Goal: Task Accomplishment & Management: Manage account settings

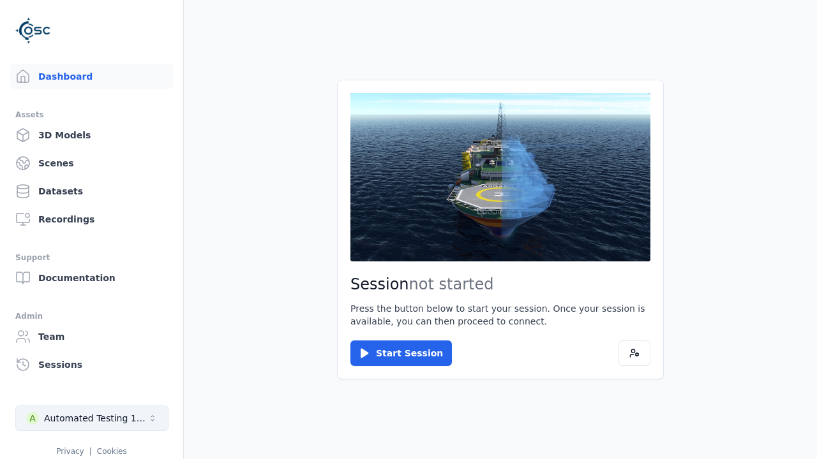
click at [92, 418] on div "Automated Testing 1 - Playwright" at bounding box center [95, 418] width 103 height 13
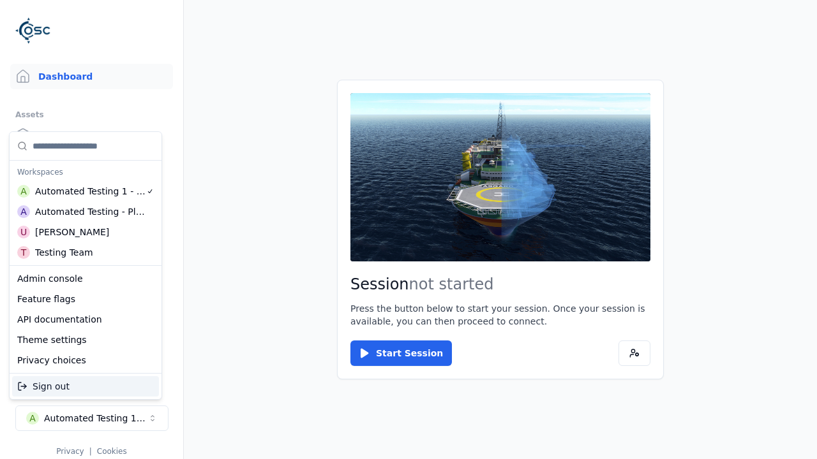
click at [85, 211] on div "Automated Testing - Playwright" at bounding box center [90, 211] width 110 height 13
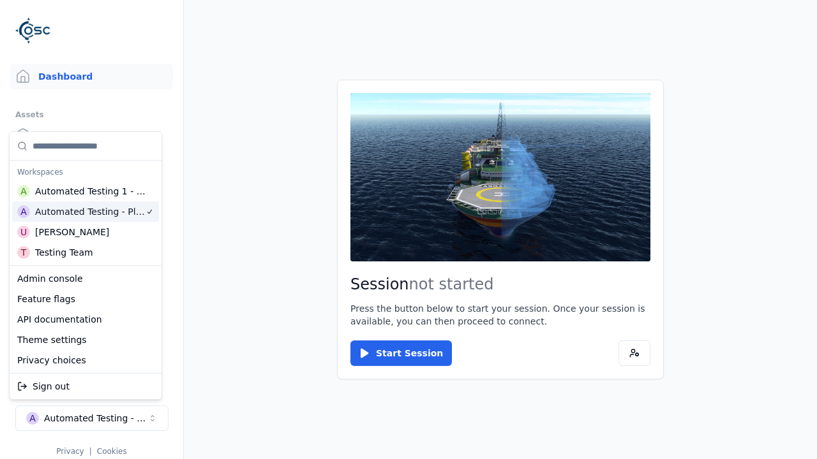
click at [408, 230] on html "Support Dashboard Assets 3D Models Scenes Datasets Recordings Support Documenta…" at bounding box center [408, 229] width 817 height 459
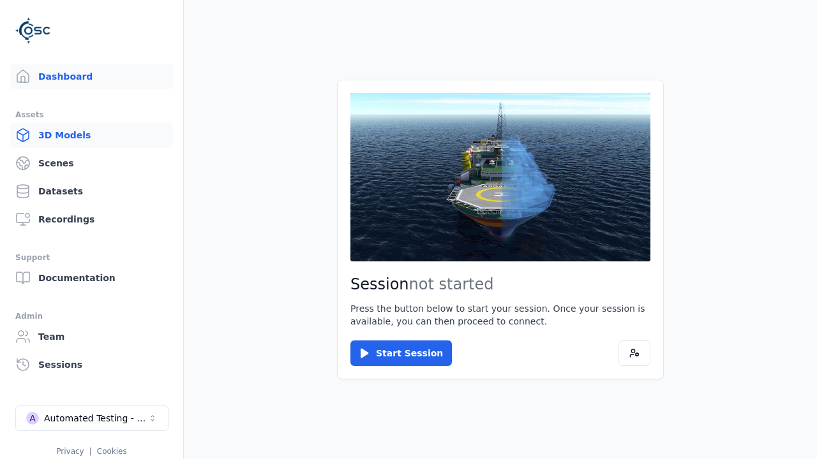
click at [86, 135] on link "3D Models" at bounding box center [91, 135] width 163 height 26
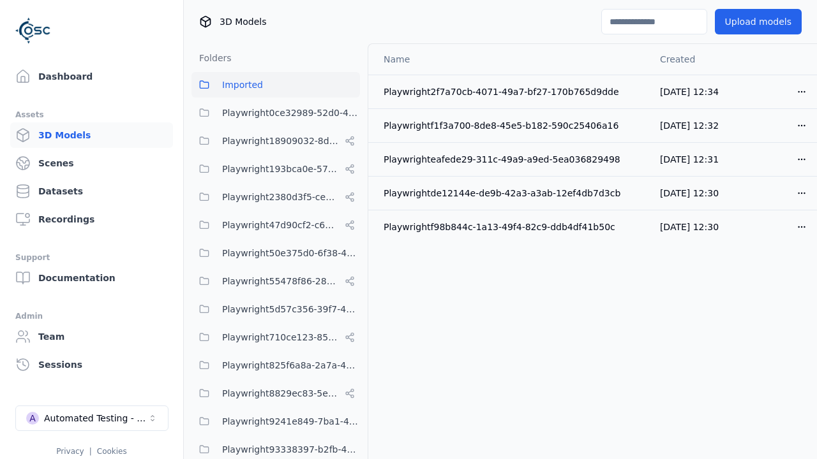
scroll to position [447, 0]
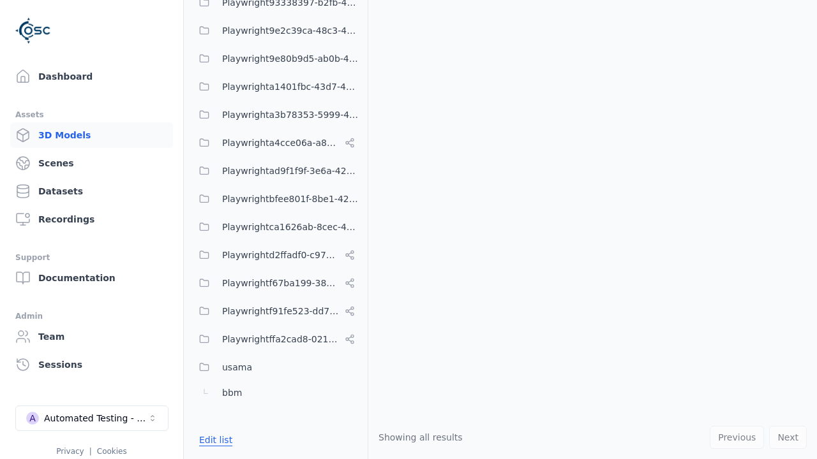
click at [214, 440] on button "Edit list" at bounding box center [215, 440] width 48 height 23
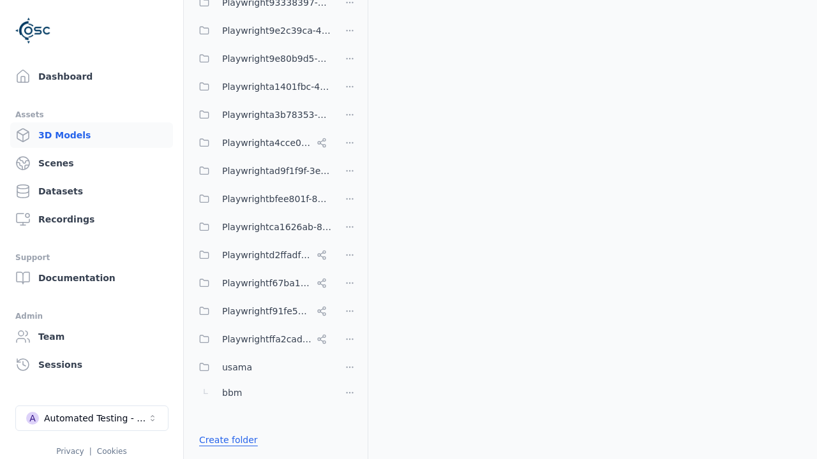
click at [225, 440] on link "Create folder" at bounding box center [228, 440] width 59 height 13
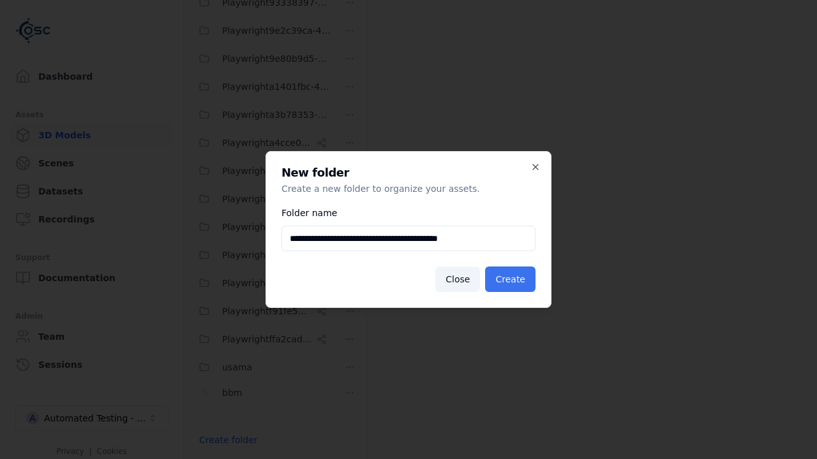
type input "**********"
click at [512, 279] on button "Create" at bounding box center [510, 280] width 50 height 26
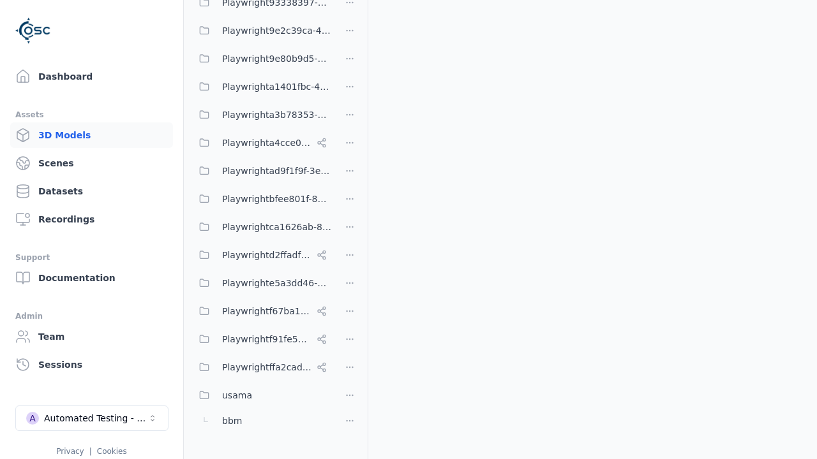
scroll to position [521, 0]
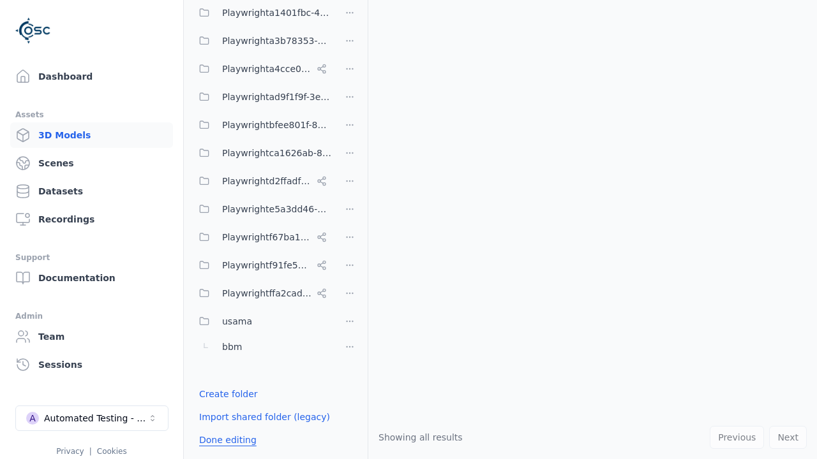
click at [225, 440] on button "Done editing" at bounding box center [227, 440] width 73 height 23
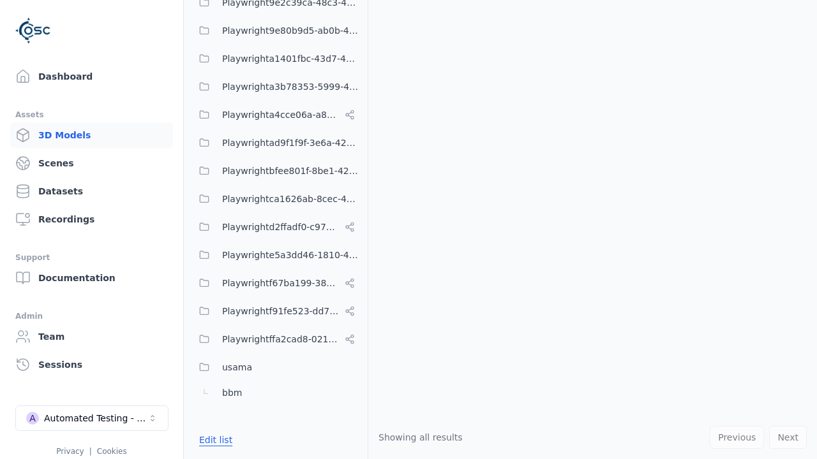
click at [214, 440] on button "Edit list" at bounding box center [215, 440] width 48 height 23
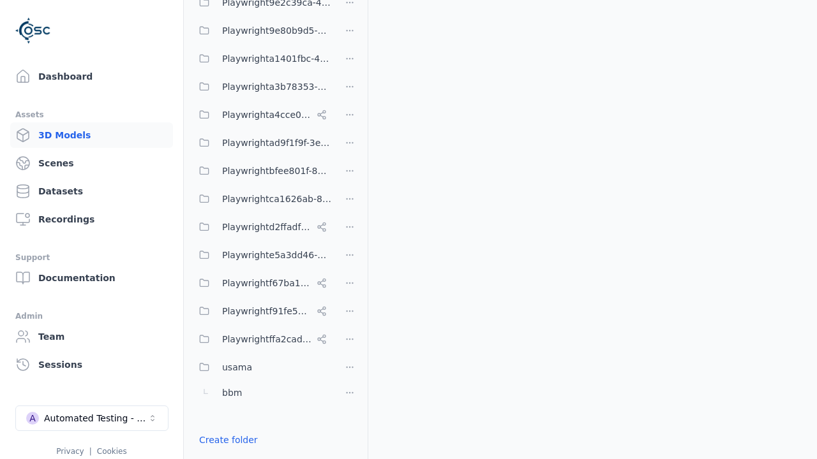
scroll to position [521, 0]
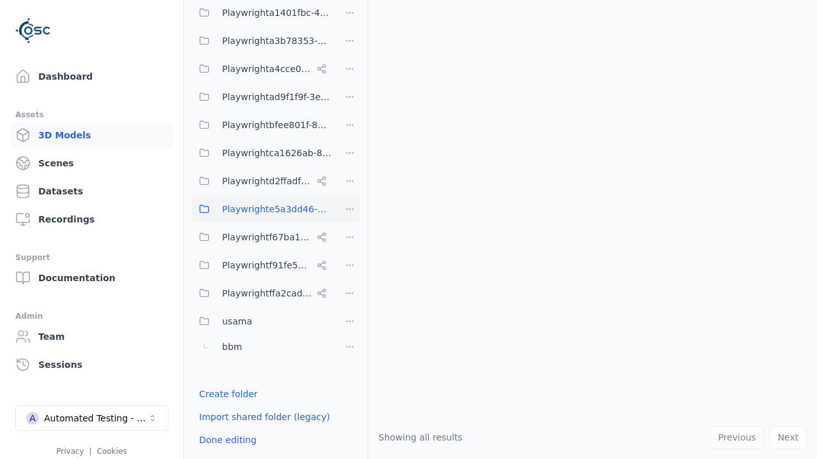
click at [350, 209] on html "Support Dashboard Assets 3D Models Scenes Datasets Recordings Support Documenta…" at bounding box center [408, 229] width 817 height 459
click at [349, 276] on div "Rename" at bounding box center [353, 276] width 85 height 20
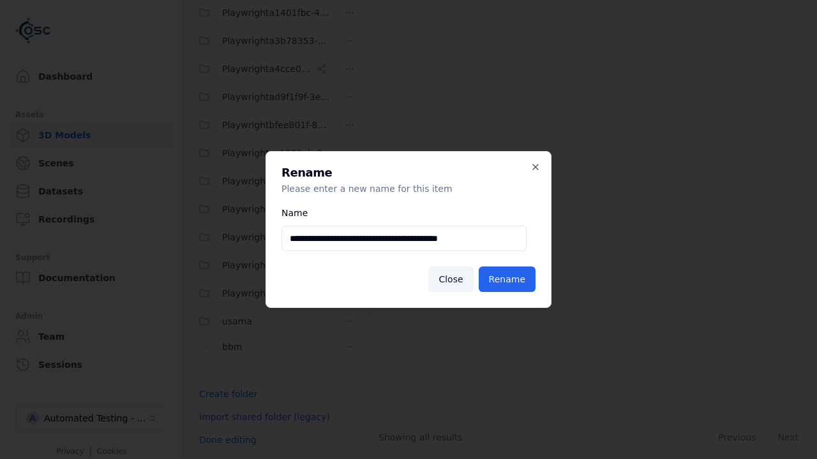
click at [403, 239] on input "**********" at bounding box center [403, 239] width 245 height 26
type input "**********"
click at [508, 279] on button "Rename" at bounding box center [506, 280] width 57 height 26
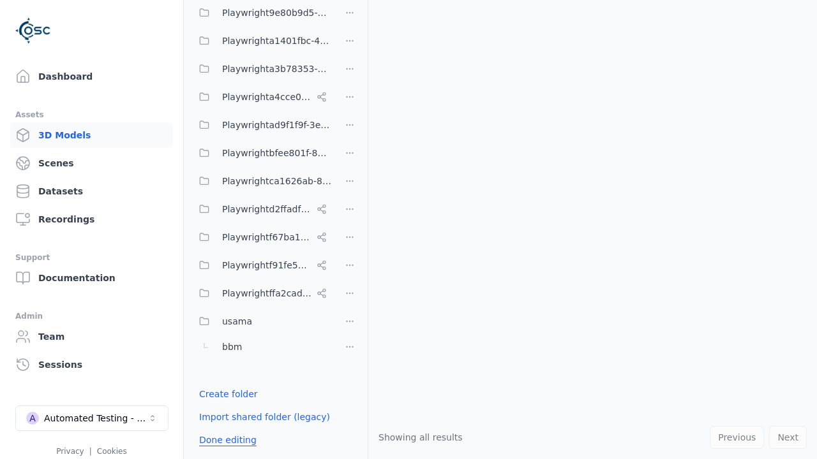
click at [225, 440] on button "Done editing" at bounding box center [227, 440] width 73 height 23
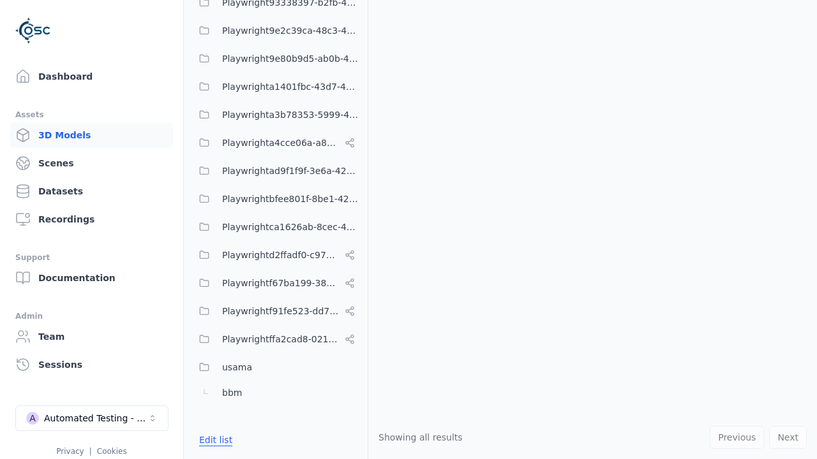
click at [214, 440] on button "Edit list" at bounding box center [215, 440] width 48 height 23
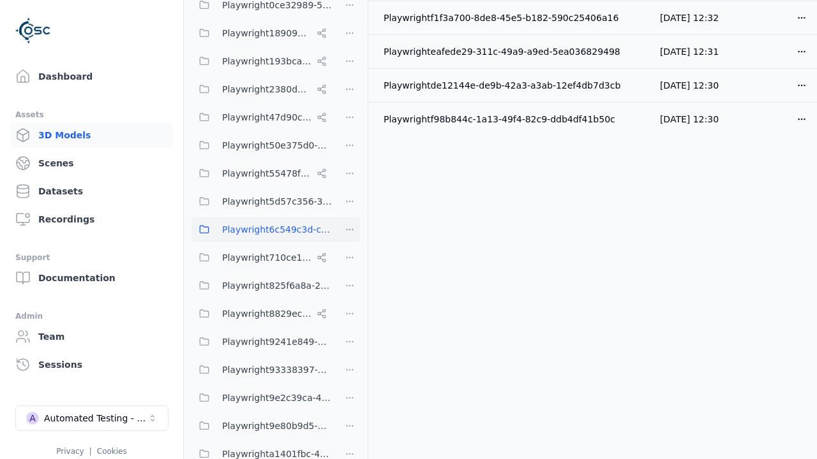
click at [350, 229] on html "Support Dashboard Assets 3D Models Scenes Datasets Recordings Support Documenta…" at bounding box center [408, 229] width 817 height 459
click at [349, 316] on div "Delete" at bounding box center [353, 317] width 85 height 20
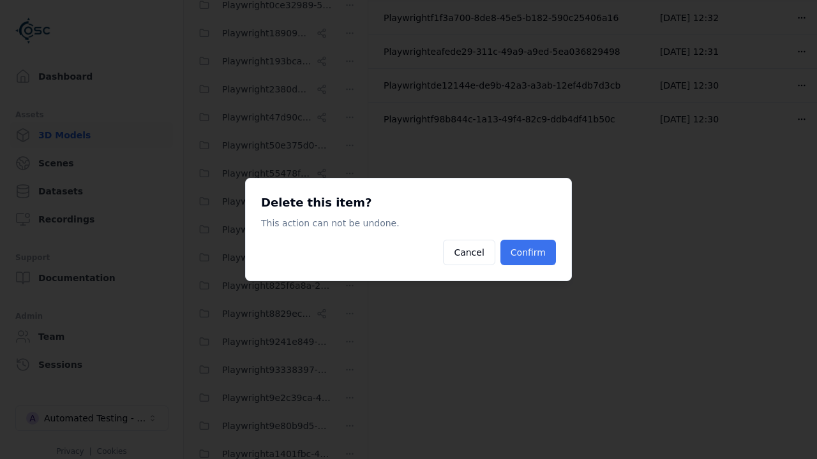
click at [529, 253] on button "Confirm" at bounding box center [527, 253] width 55 height 26
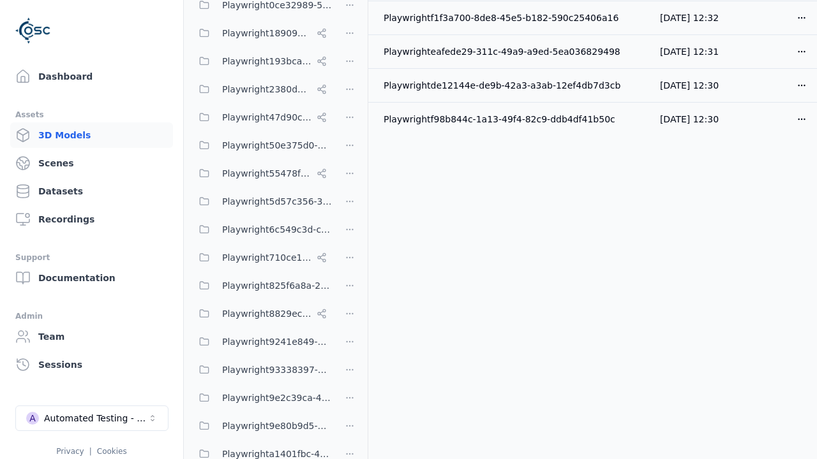
scroll to position [493, 0]
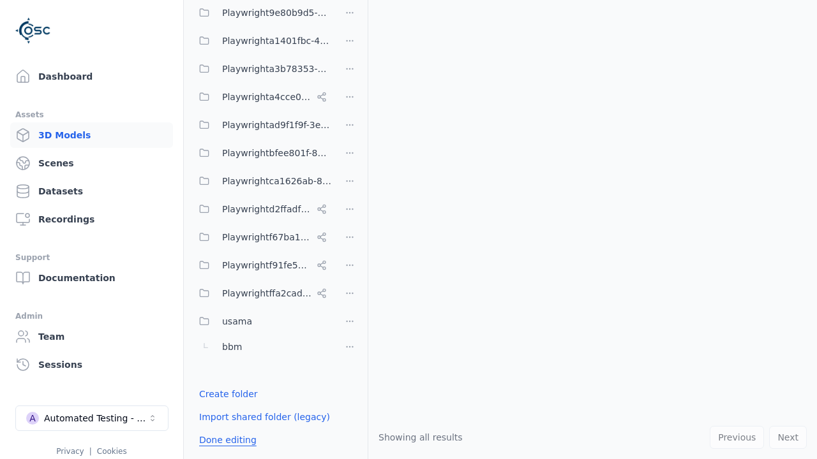
click at [225, 440] on button "Done editing" at bounding box center [227, 440] width 73 height 23
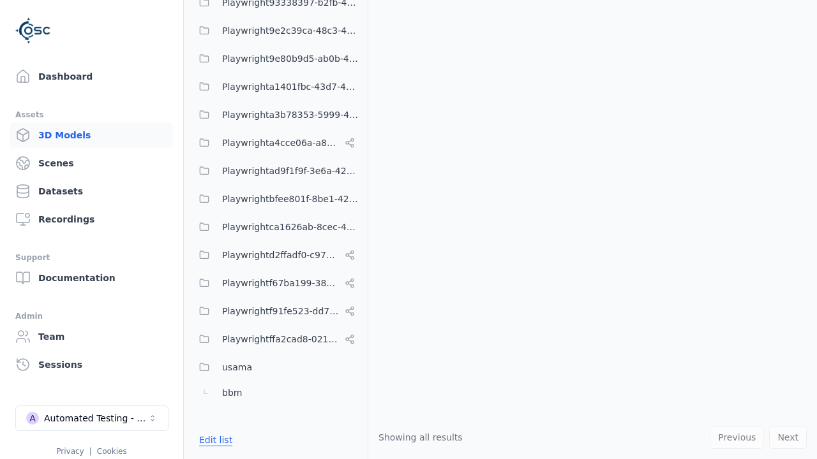
scroll to position [447, 0]
